Goal: Contribute content: Add original content to the website for others to see

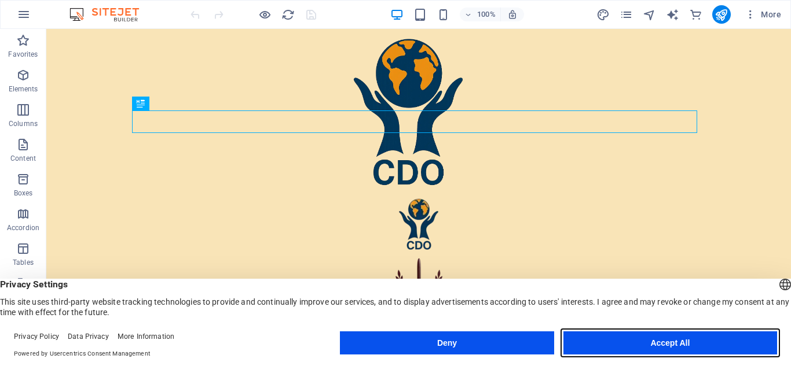
click at [688, 350] on button "Accept All" at bounding box center [670, 343] width 214 height 23
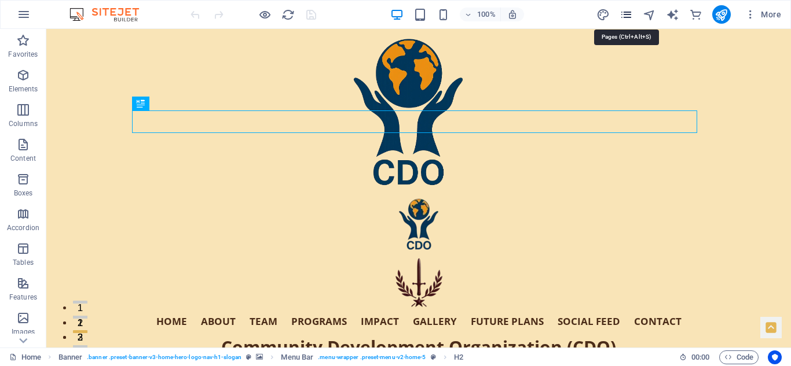
click at [629, 13] on icon "pages" at bounding box center [625, 14] width 13 height 13
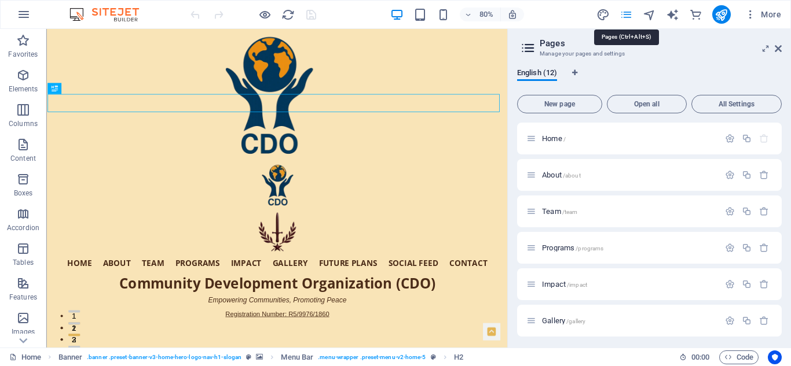
click at [629, 13] on icon "pages" at bounding box center [625, 14] width 13 height 13
click at [778, 47] on icon at bounding box center [778, 48] width 7 height 9
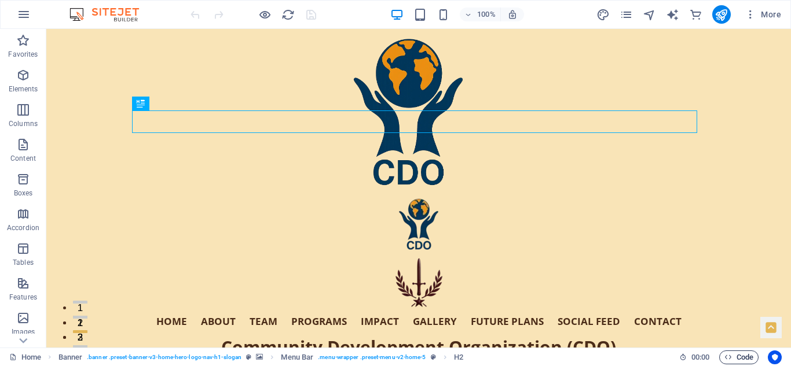
click at [740, 359] on span "Code" at bounding box center [738, 358] width 29 height 14
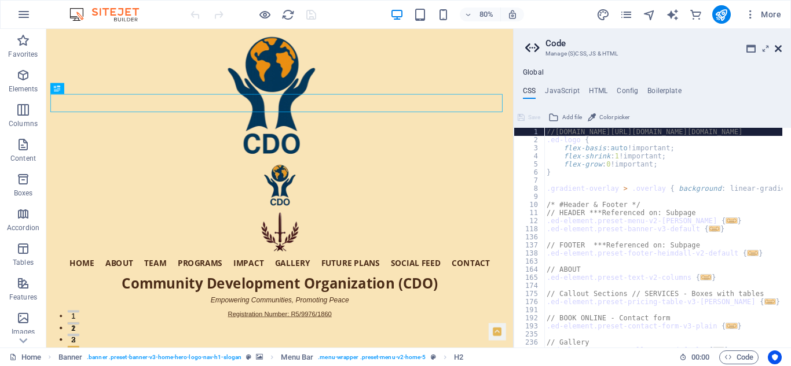
click at [779, 46] on icon at bounding box center [778, 48] width 7 height 9
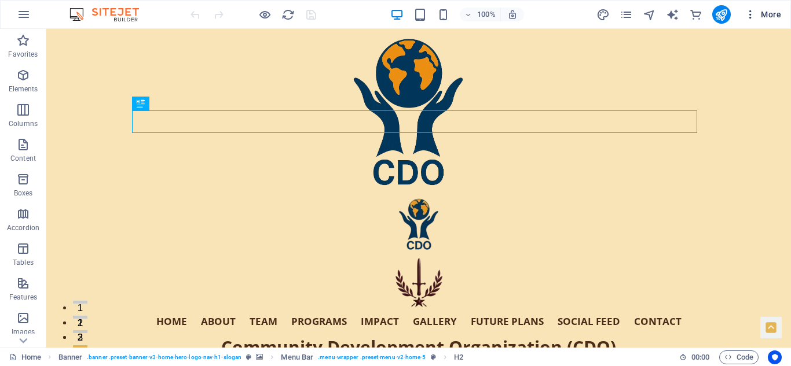
click at [772, 16] on span "More" at bounding box center [762, 15] width 36 height 12
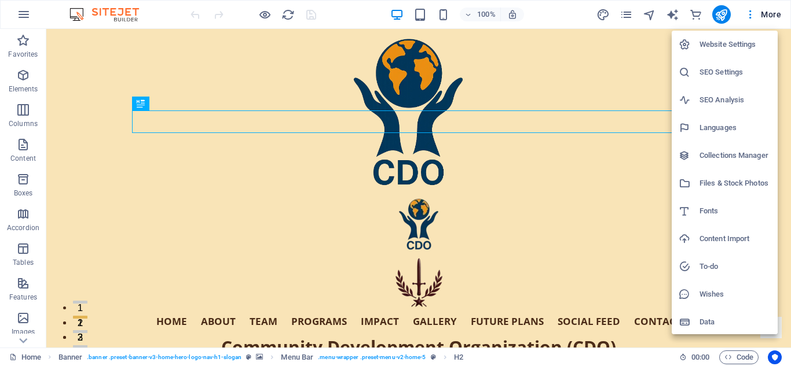
click at [735, 182] on h6 "Files & Stock Photos" at bounding box center [734, 184] width 71 height 14
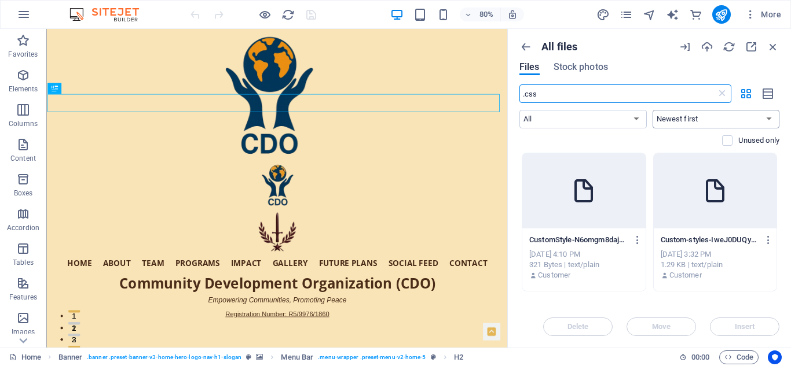
type input ".css"
click at [772, 113] on select "Newest first Oldest first Name (A-Z) Name (Z-A) Size (0-9) Size (9-0) Resolutio…" at bounding box center [715, 119] width 127 height 19
click at [773, 42] on icon "button" at bounding box center [772, 47] width 13 height 13
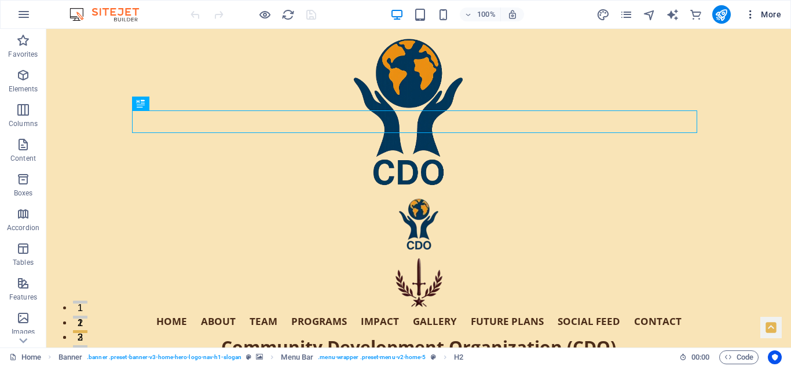
click at [768, 19] on span "More" at bounding box center [762, 15] width 36 height 12
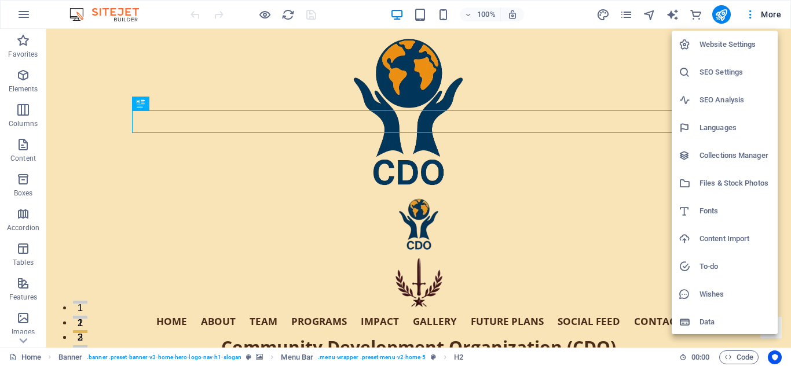
click at [732, 180] on h6 "Files & Stock Photos" at bounding box center [734, 184] width 71 height 14
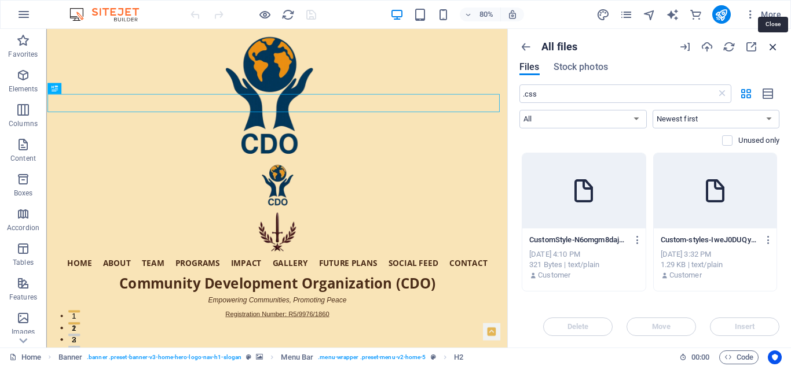
click at [775, 42] on icon "button" at bounding box center [772, 47] width 13 height 13
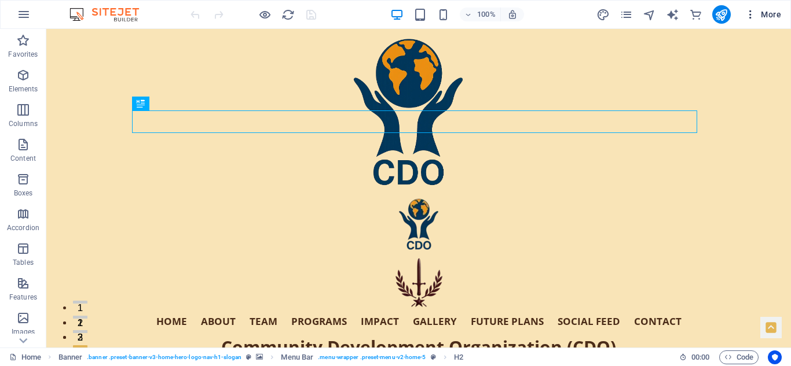
click at [765, 12] on span "More" at bounding box center [762, 15] width 36 height 12
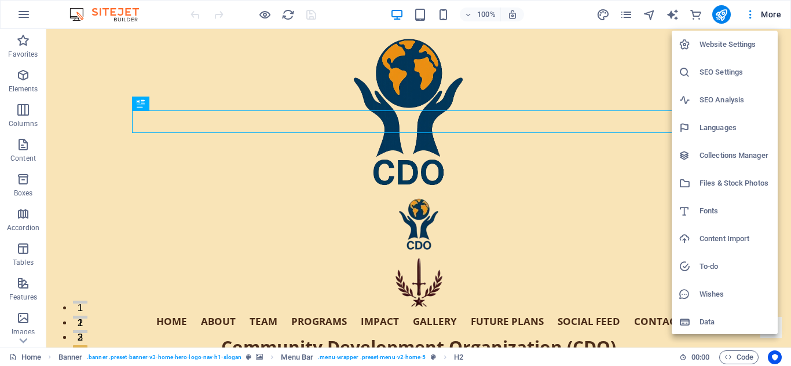
click at [740, 180] on h6 "Files & Stock Photos" at bounding box center [734, 184] width 71 height 14
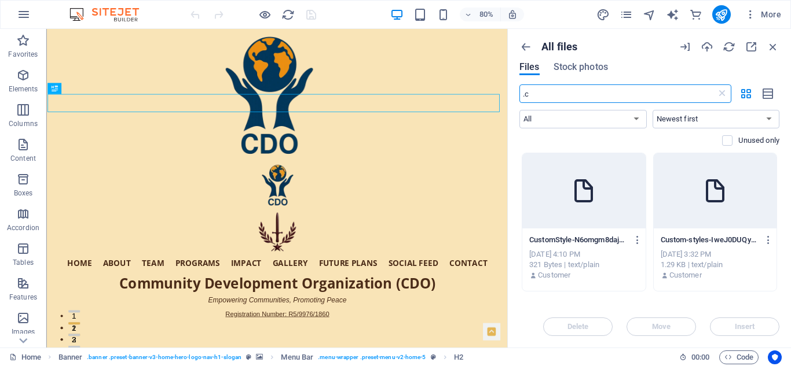
type input "."
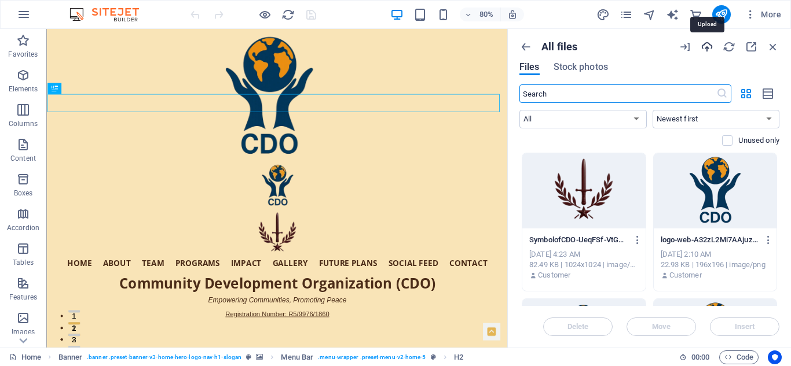
click at [706, 46] on icon "button" at bounding box center [706, 47] width 13 height 13
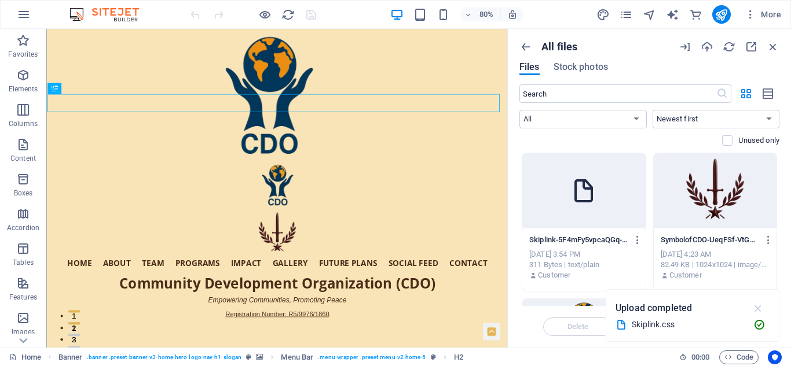
click at [758, 307] on icon "button" at bounding box center [757, 308] width 13 height 13
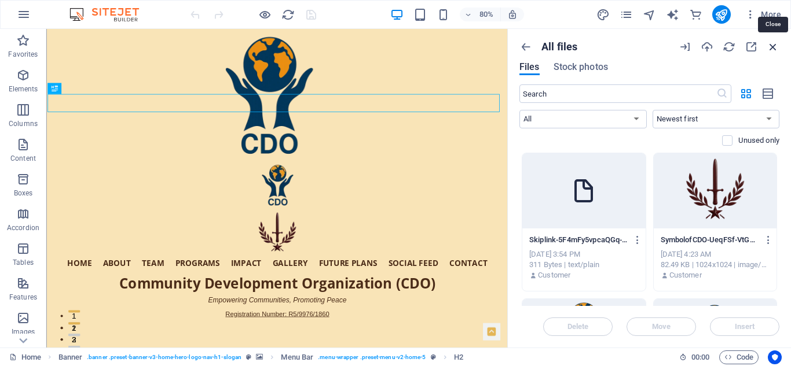
click at [775, 47] on icon "button" at bounding box center [772, 47] width 13 height 13
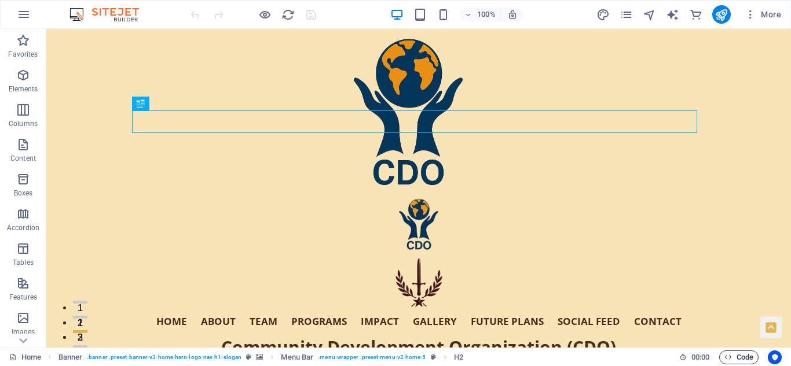
click at [740, 352] on span "Code" at bounding box center [738, 358] width 29 height 14
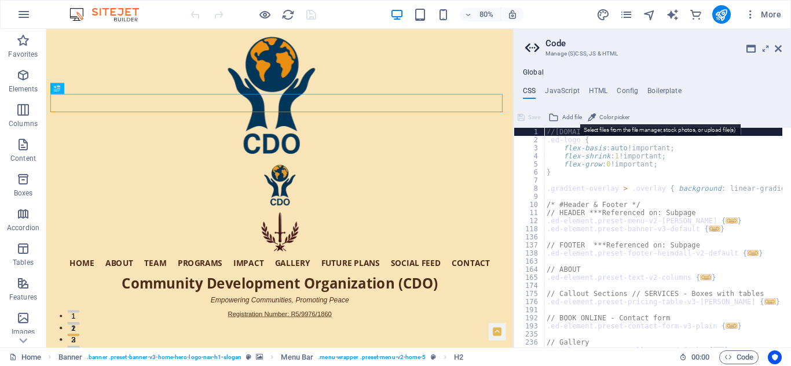
click at [560, 115] on button "Add file" at bounding box center [564, 118] width 37 height 14
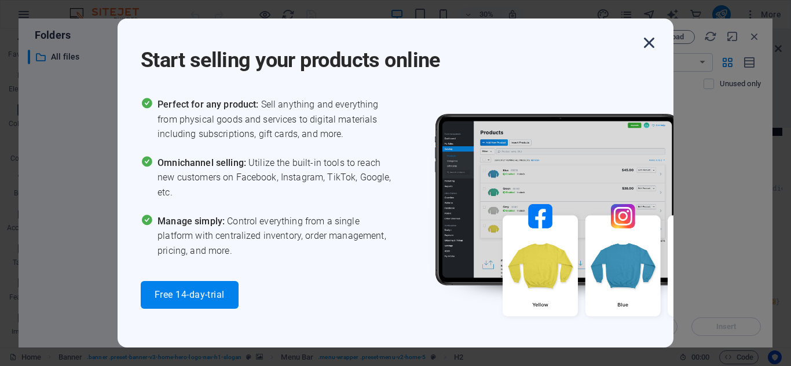
click at [646, 42] on icon "button" at bounding box center [648, 42] width 21 height 21
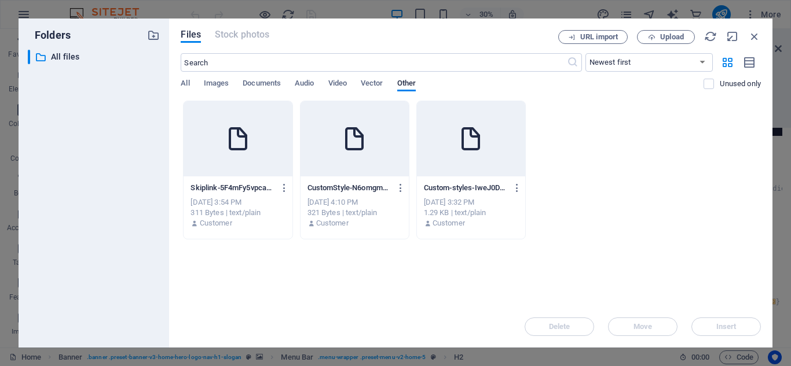
click at [259, 146] on div at bounding box center [237, 138] width 108 height 75
type textarea "[URL][DOMAIN_NAME][DOMAIN_NAME][DOMAIN_NAME][DOMAIN_NAME]"
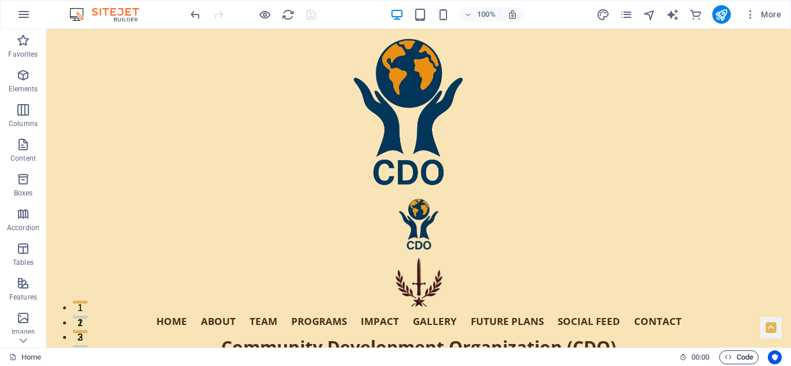
click at [733, 359] on span "Code" at bounding box center [738, 358] width 29 height 14
